Goal: Transaction & Acquisition: Purchase product/service

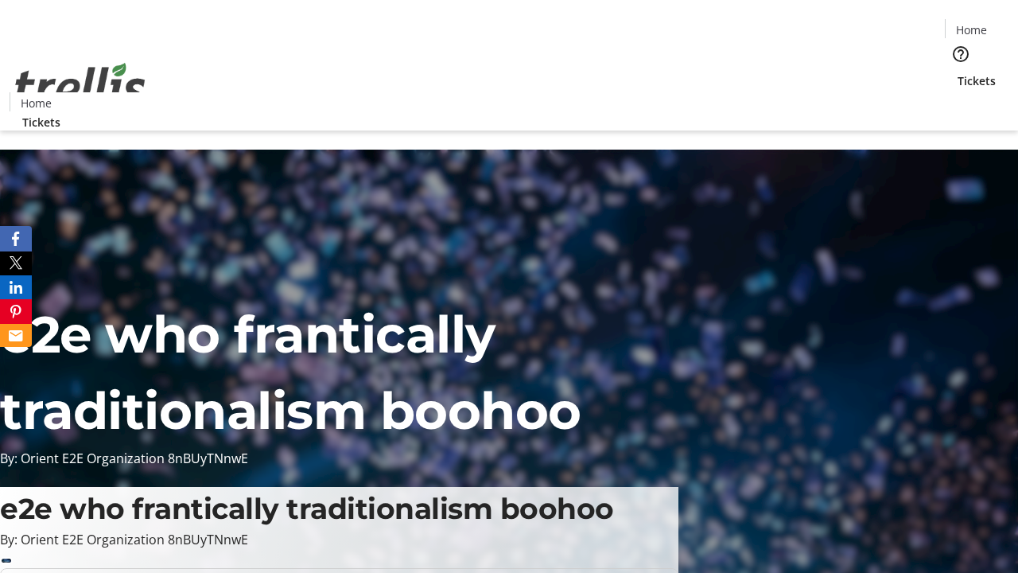
click at [958, 72] on span "Tickets" at bounding box center [977, 80] width 38 height 17
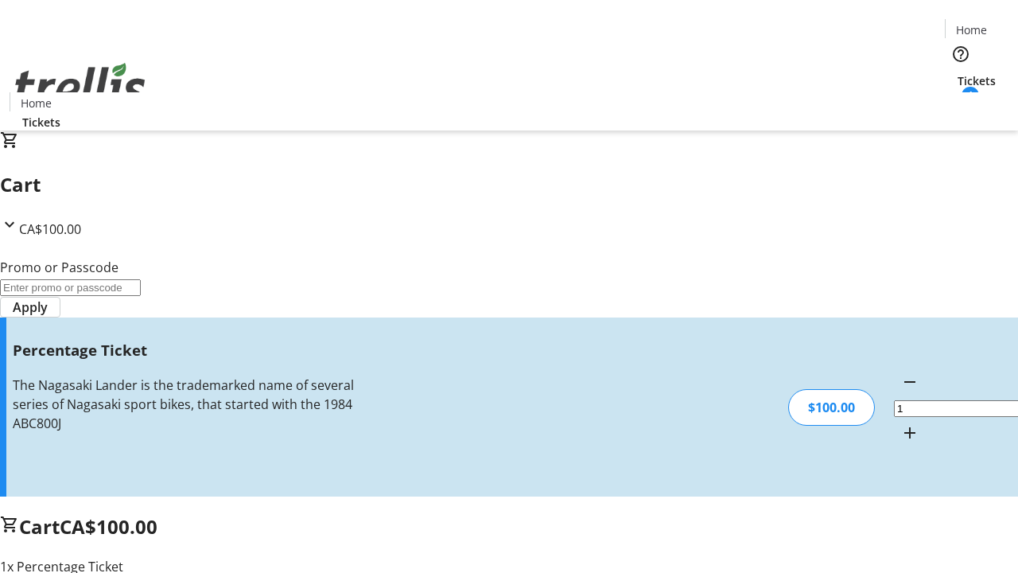
type input "BAR"
